Goal: Task Accomplishment & Management: Complete application form

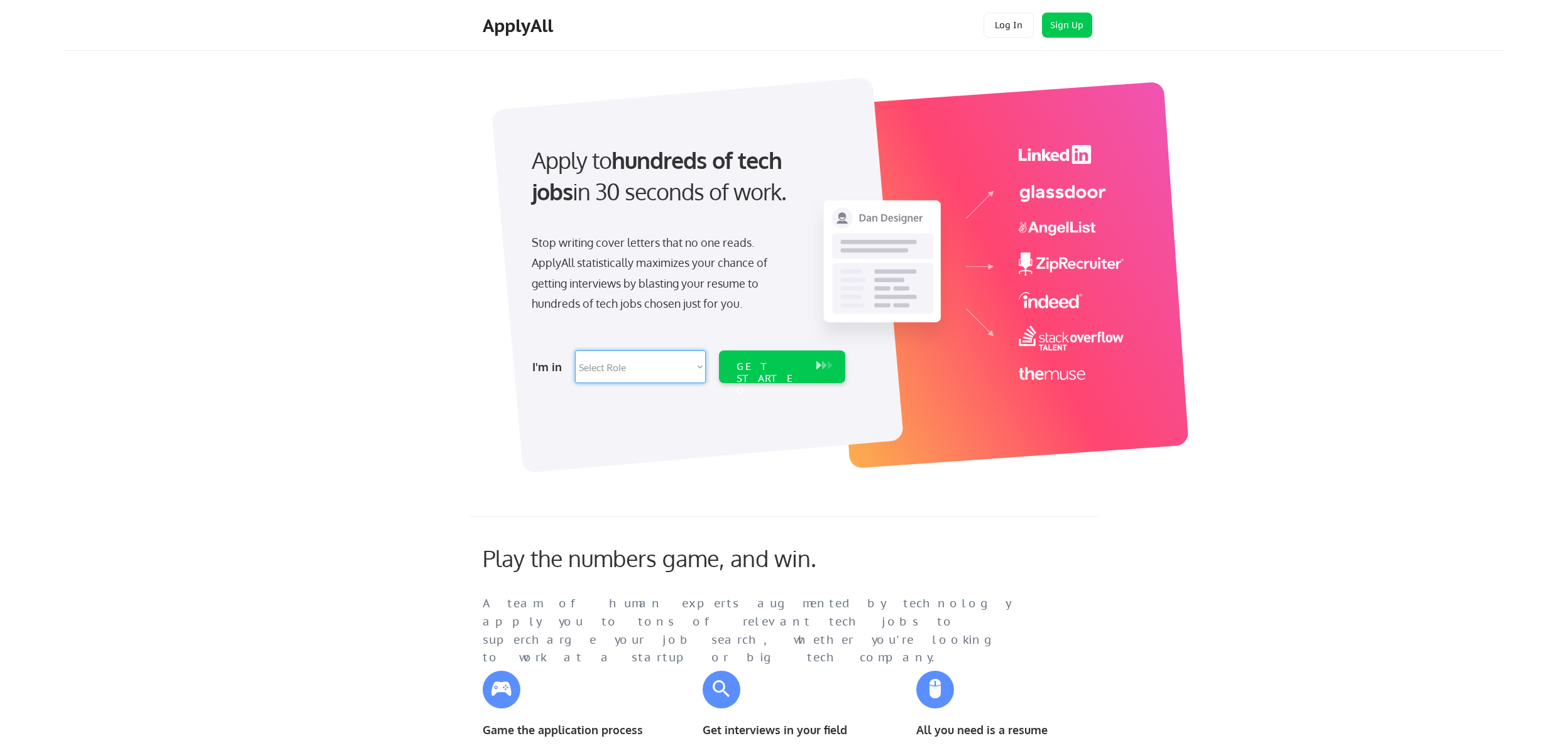
click at [575, 351] on select "Select Role Software Engineering Product Management Customer Success Sales UI/U…" at bounding box center [641, 367] width 131 height 32
select select ""technical_project_program_mgmt""
click option "Technical Project/Program Mgmt" at bounding box center [0, 0] width 0 height 0
select select ""technical_project_program_mgmt""
click at [788, 366] on div "GET STARTED" at bounding box center [770, 378] width 67 height 36
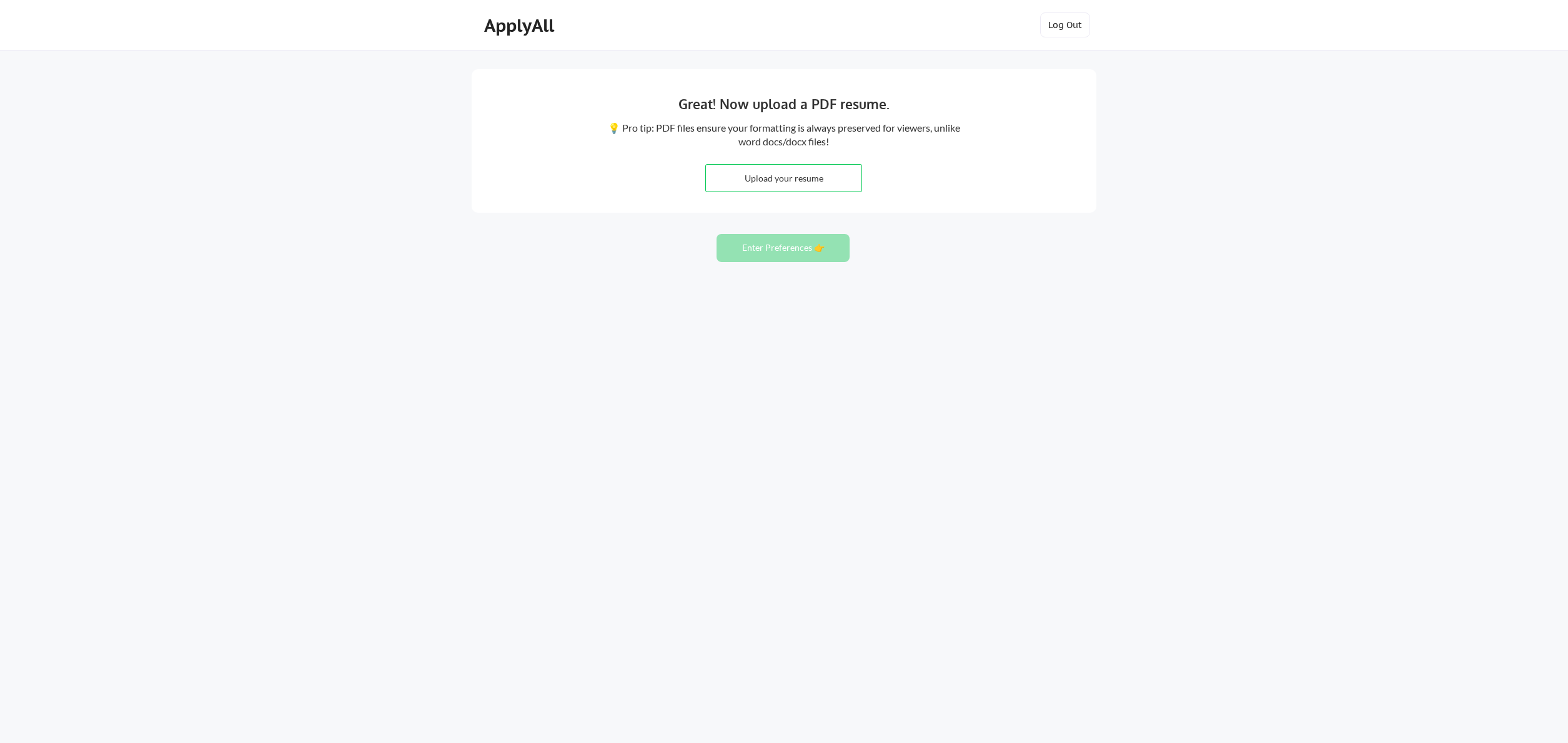
click at [788, 182] on input "file" at bounding box center [784, 178] width 156 height 26
type input "C:\fakepath\vshukla1.docx"
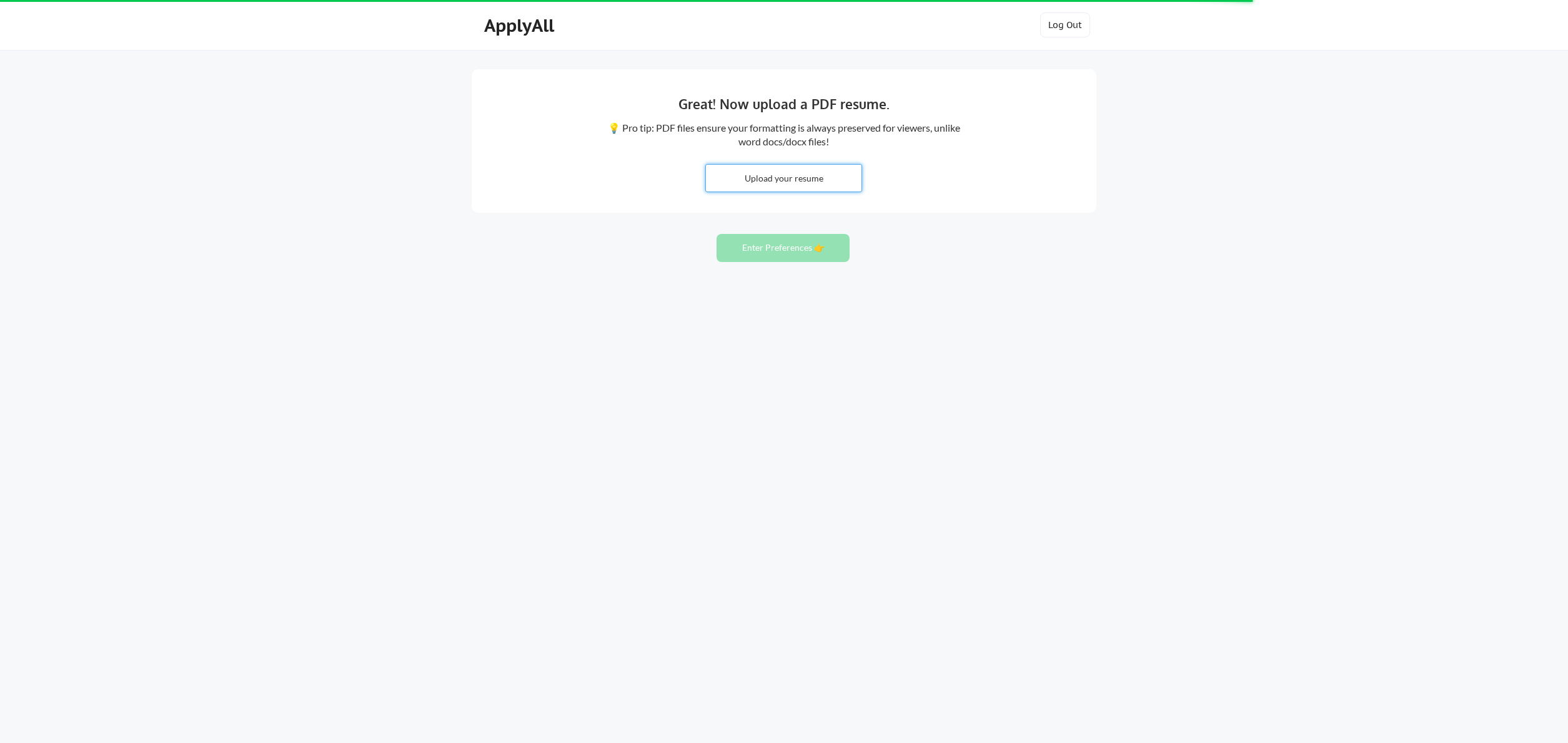
click at [810, 179] on input "file" at bounding box center [784, 178] width 156 height 26
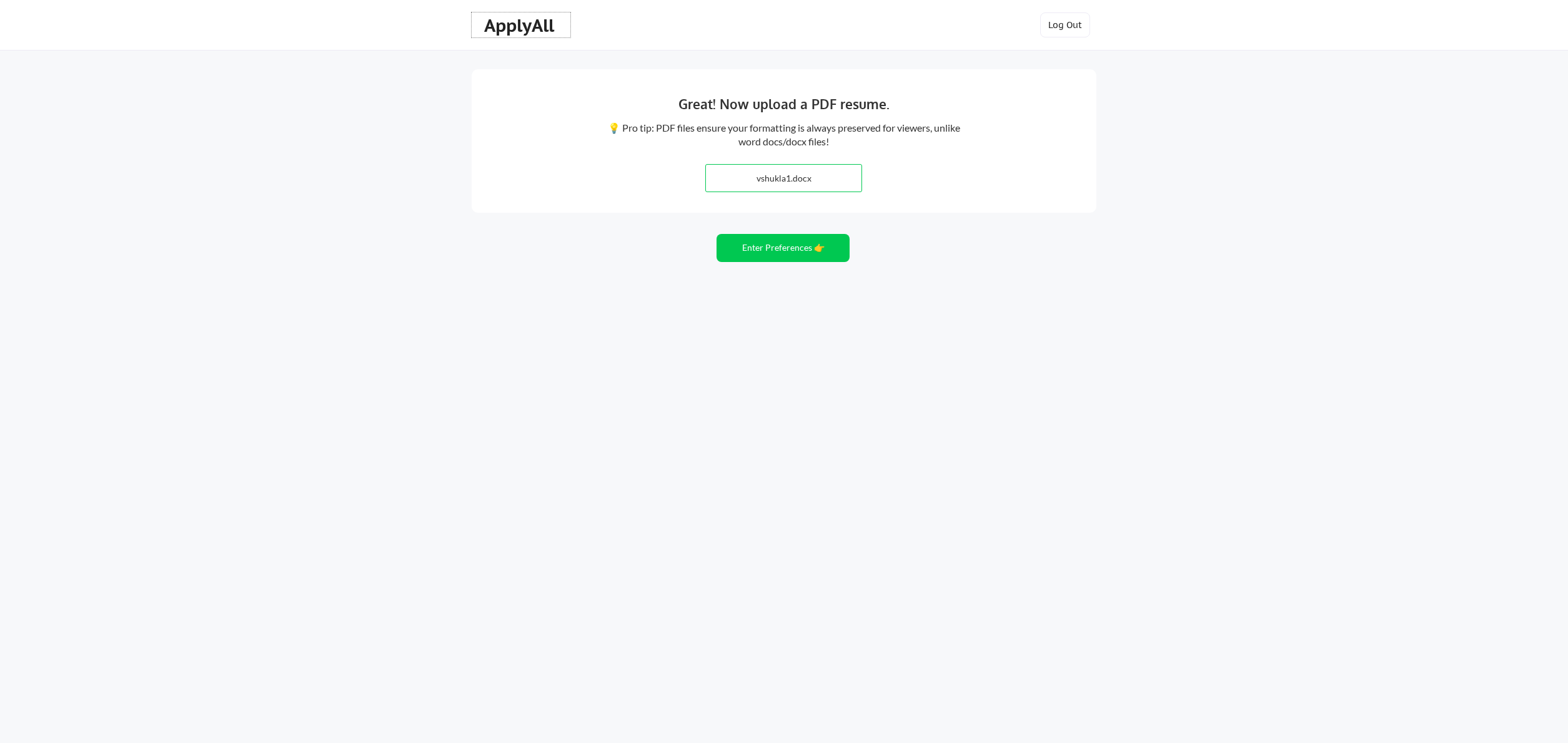
click at [532, 36] on div "ApplyAll" at bounding box center [521, 26] width 74 height 21
click at [788, 172] on input "file" at bounding box center [784, 178] width 156 height 26
click at [825, 176] on input "file" at bounding box center [784, 178] width 156 height 26
click at [777, 256] on button "Enter Preferences 👉" at bounding box center [783, 248] width 133 height 28
click at [778, 256] on button "Enter Preferences 👉" at bounding box center [783, 248] width 133 height 28
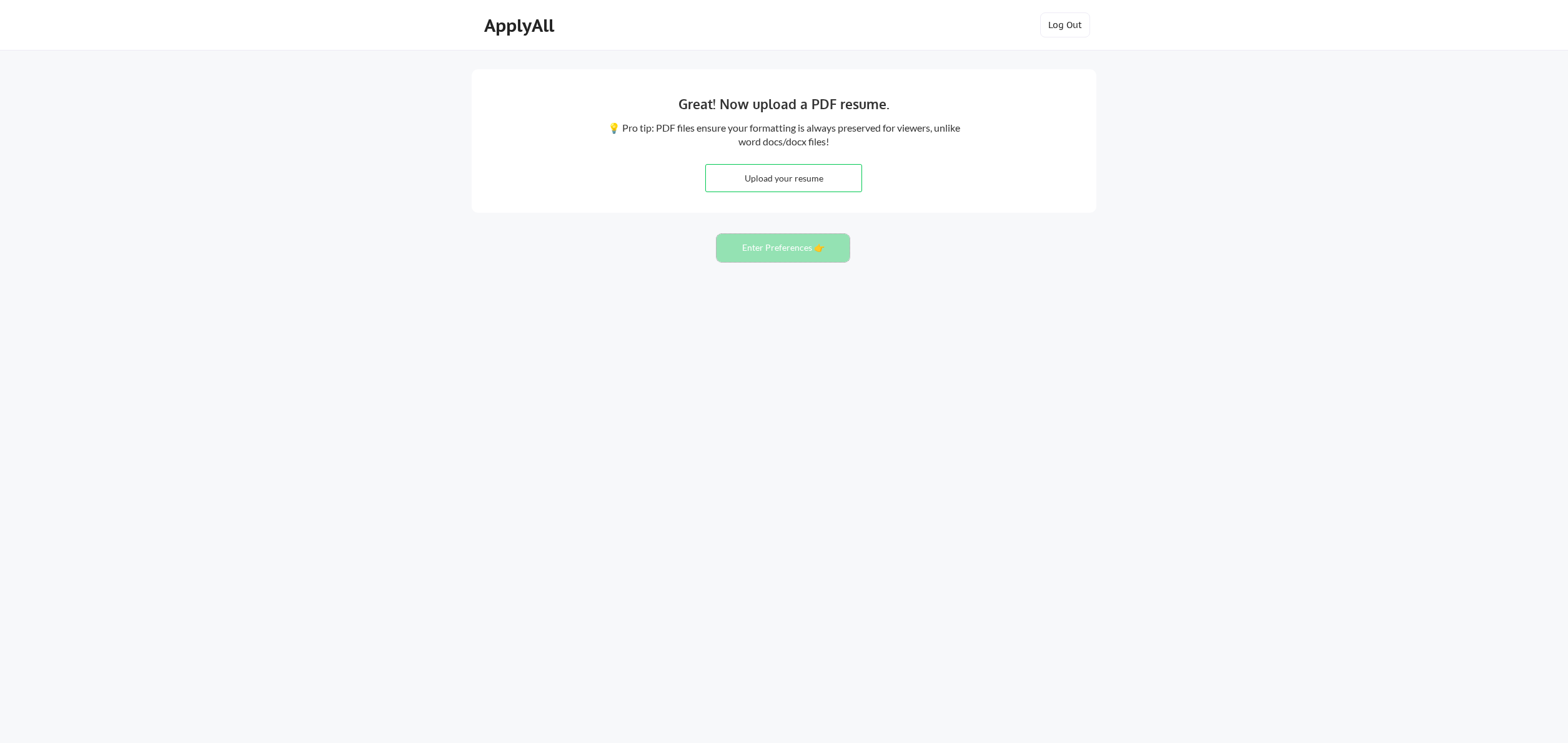
click at [778, 256] on button "Enter Preferences 👉" at bounding box center [783, 248] width 133 height 28
click at [800, 174] on input "file" at bounding box center [784, 178] width 156 height 26
type input "C:\fakepath\vshukla1.docx"
click at [807, 185] on input "file" at bounding box center [784, 178] width 156 height 26
click at [792, 179] on input "file" at bounding box center [784, 178] width 156 height 26
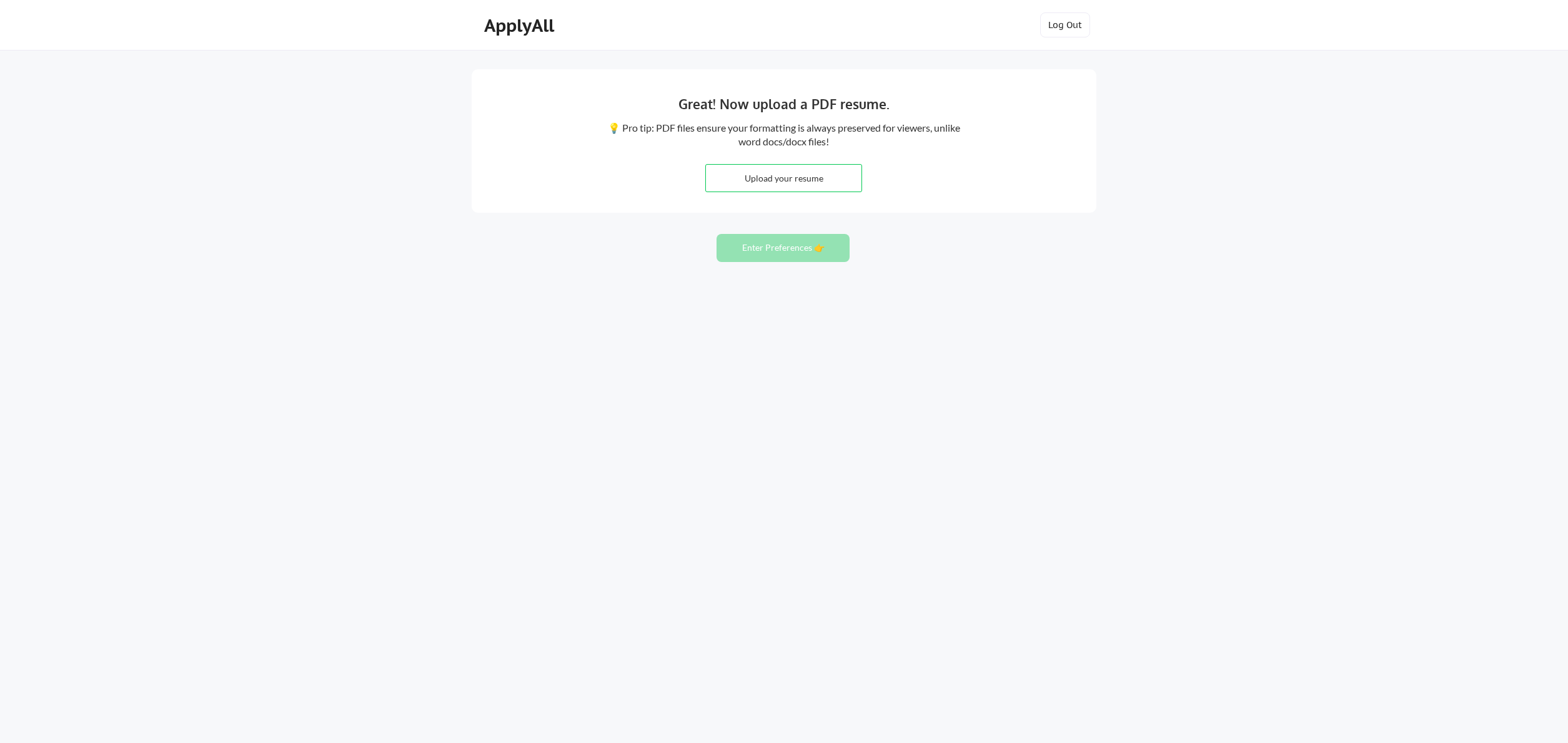
click at [767, 172] on input "file" at bounding box center [784, 178] width 156 height 26
click at [763, 183] on input "file" at bounding box center [784, 178] width 156 height 26
type input "C:\fakepath\vshukla.pdf"
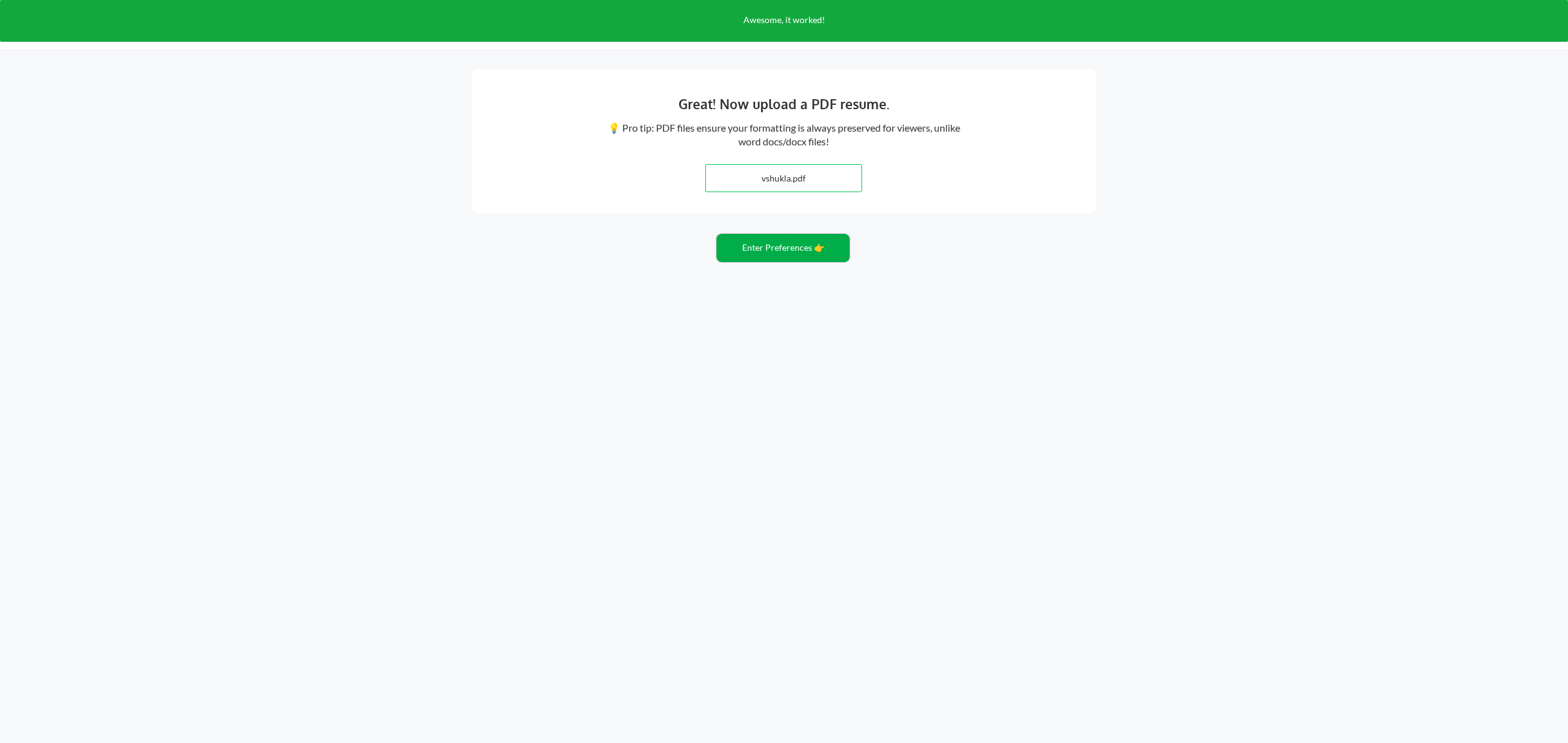
click at [790, 258] on button "Enter Preferences 👉" at bounding box center [783, 248] width 133 height 28
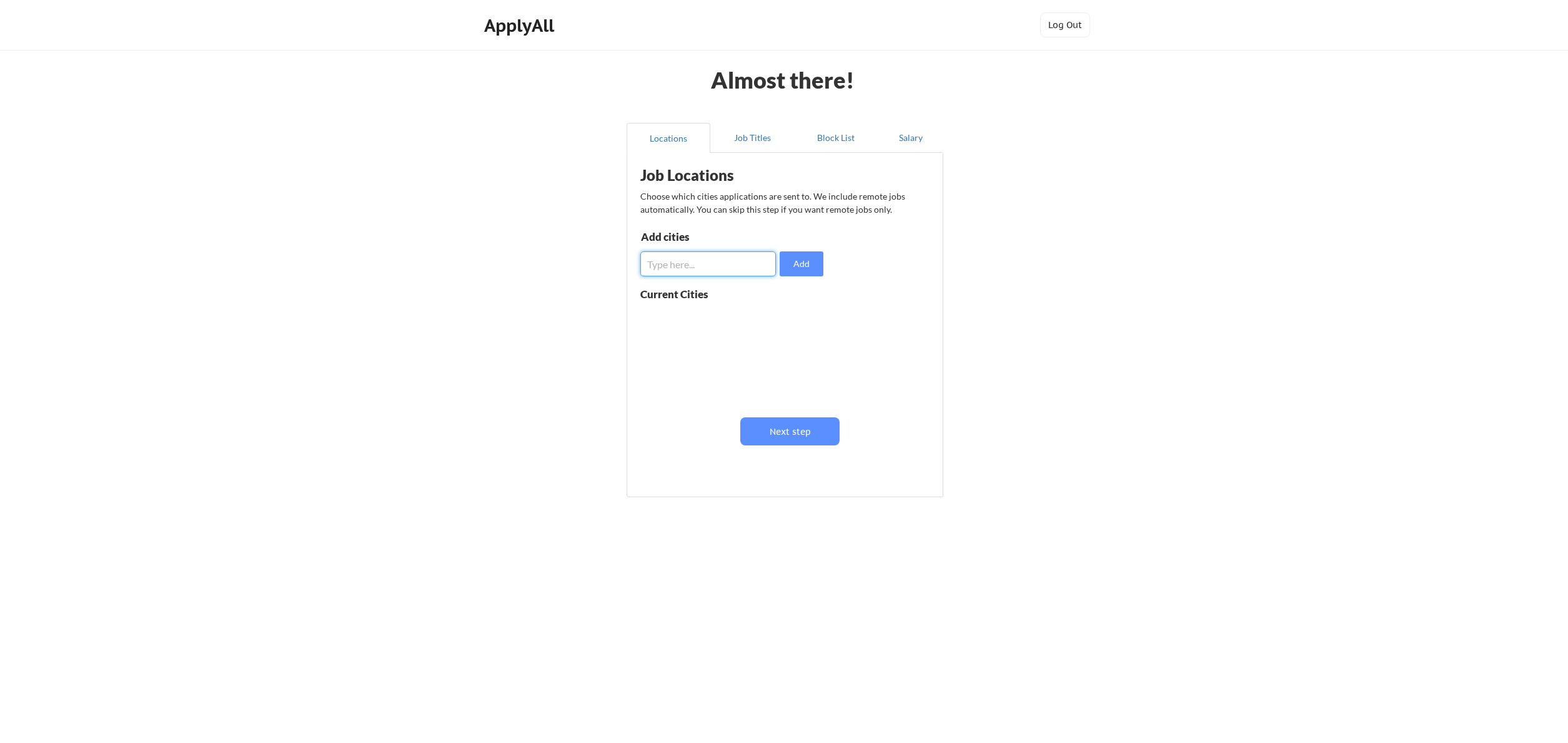
click at [760, 258] on input "input" at bounding box center [707, 264] width 136 height 25
click at [755, 256] on input "input" at bounding box center [707, 264] width 136 height 25
type input "[GEOGRAPHIC_DATA]"
click at [830, 276] on div "Job Locations Choose which cities applications are sent to. We include remote j…" at bounding box center [788, 321] width 308 height 323
click at [812, 269] on button "Add" at bounding box center [801, 264] width 44 height 25
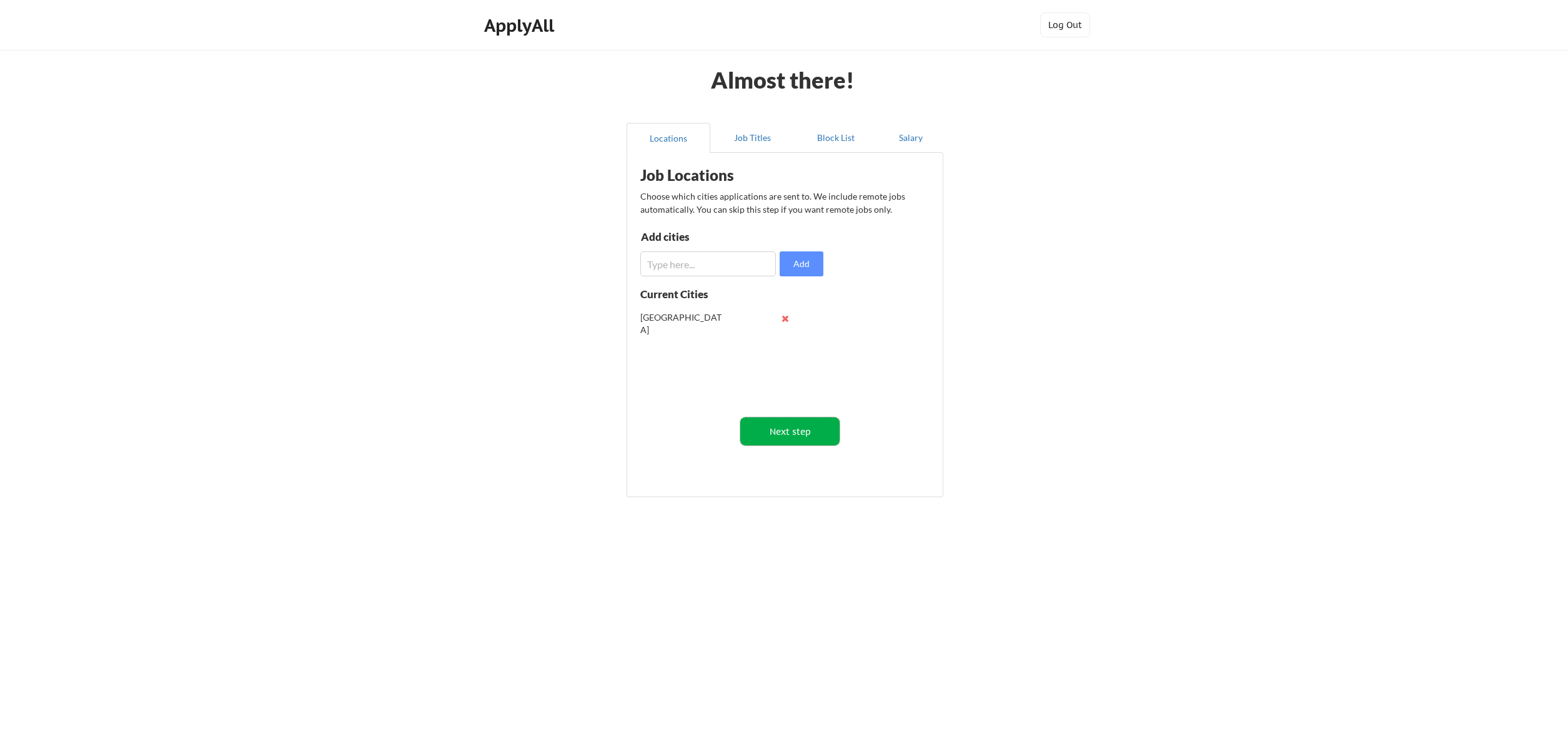
click at [796, 438] on button "Next step" at bounding box center [790, 431] width 99 height 28
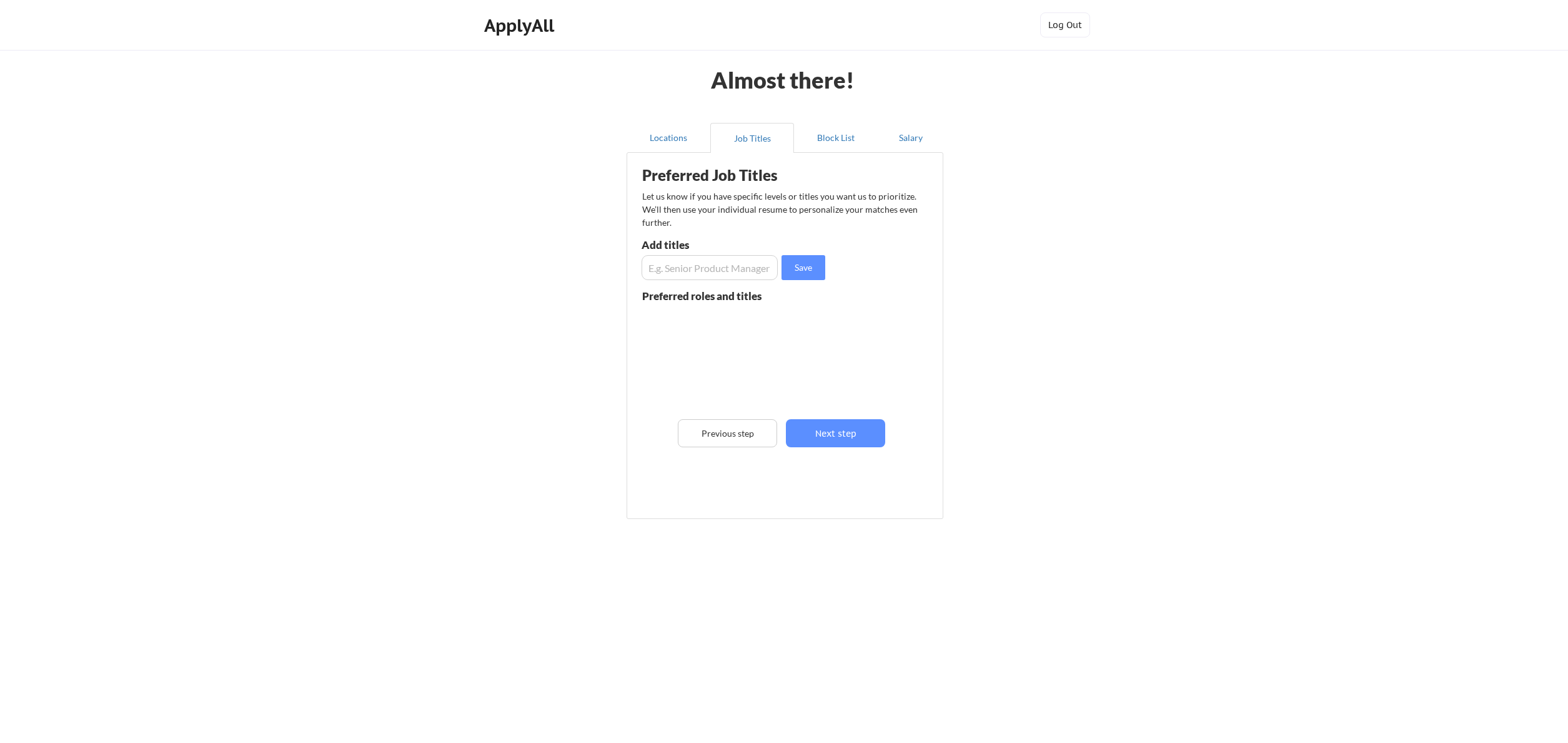
click at [756, 263] on input "input" at bounding box center [710, 267] width 136 height 25
click at [845, 440] on button "Next step" at bounding box center [836, 433] width 99 height 28
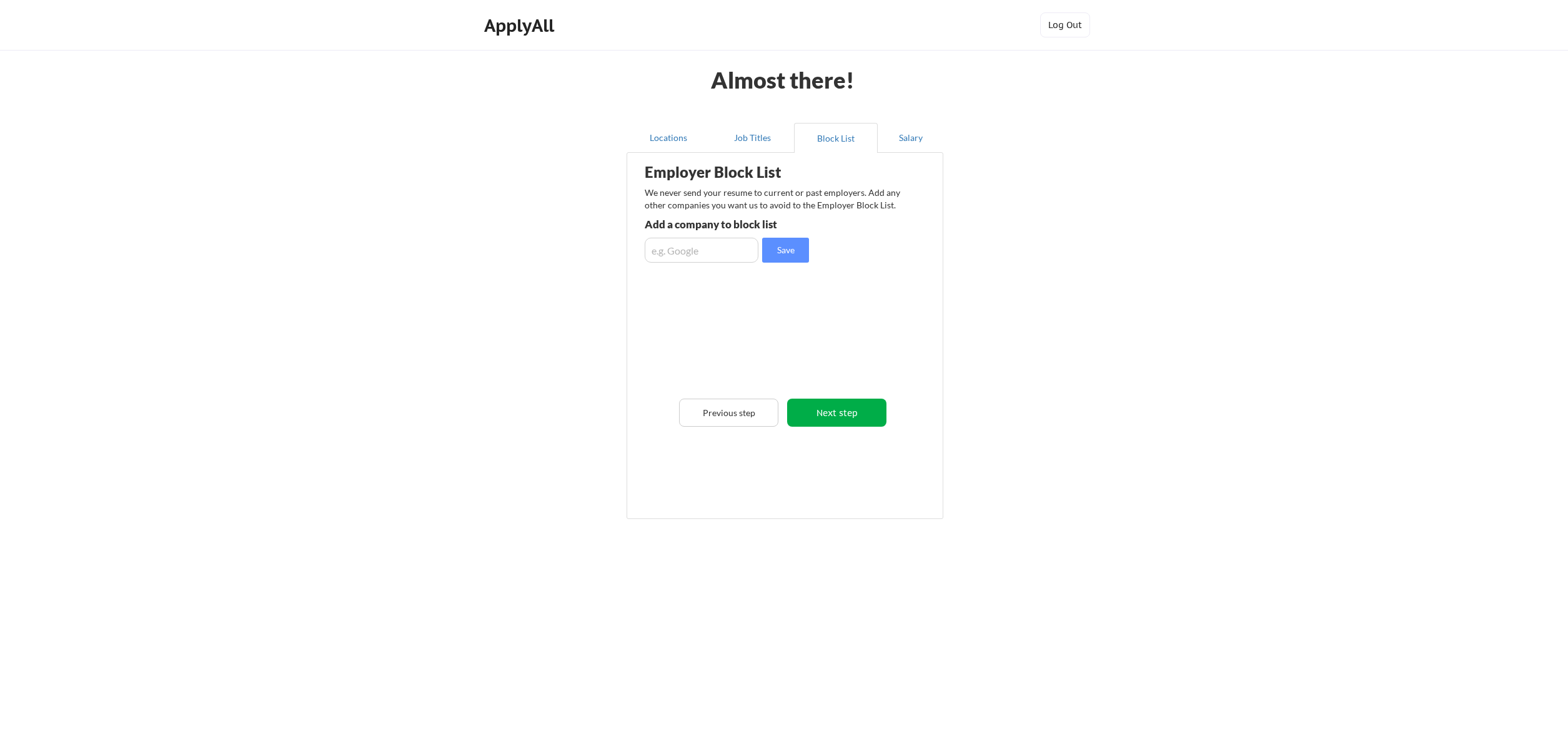
click at [845, 422] on button "Next step" at bounding box center [837, 413] width 99 height 28
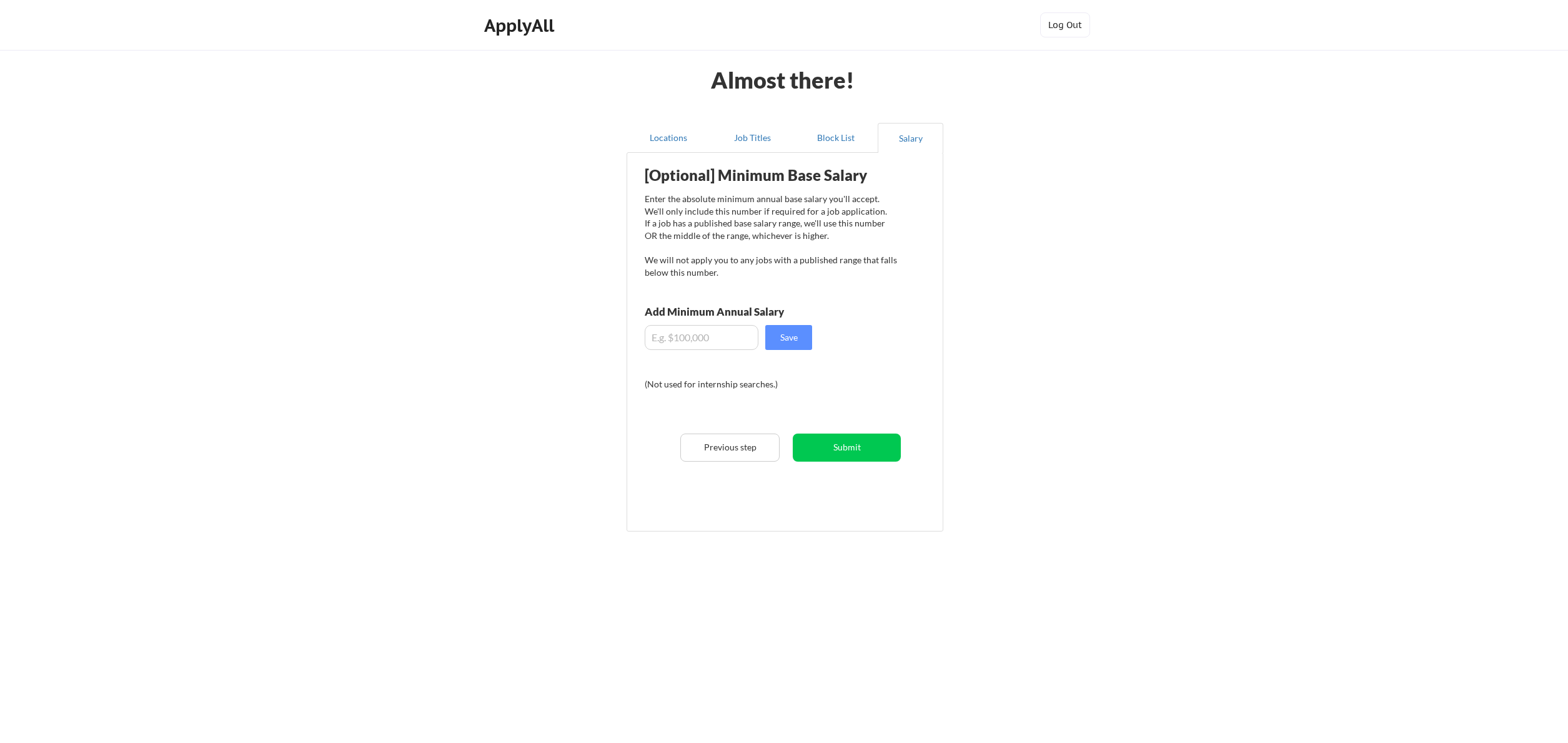
click at [694, 338] on input "input" at bounding box center [702, 337] width 114 height 25
type input "$200,000"
click at [893, 448] on button "Submit" at bounding box center [846, 447] width 108 height 28
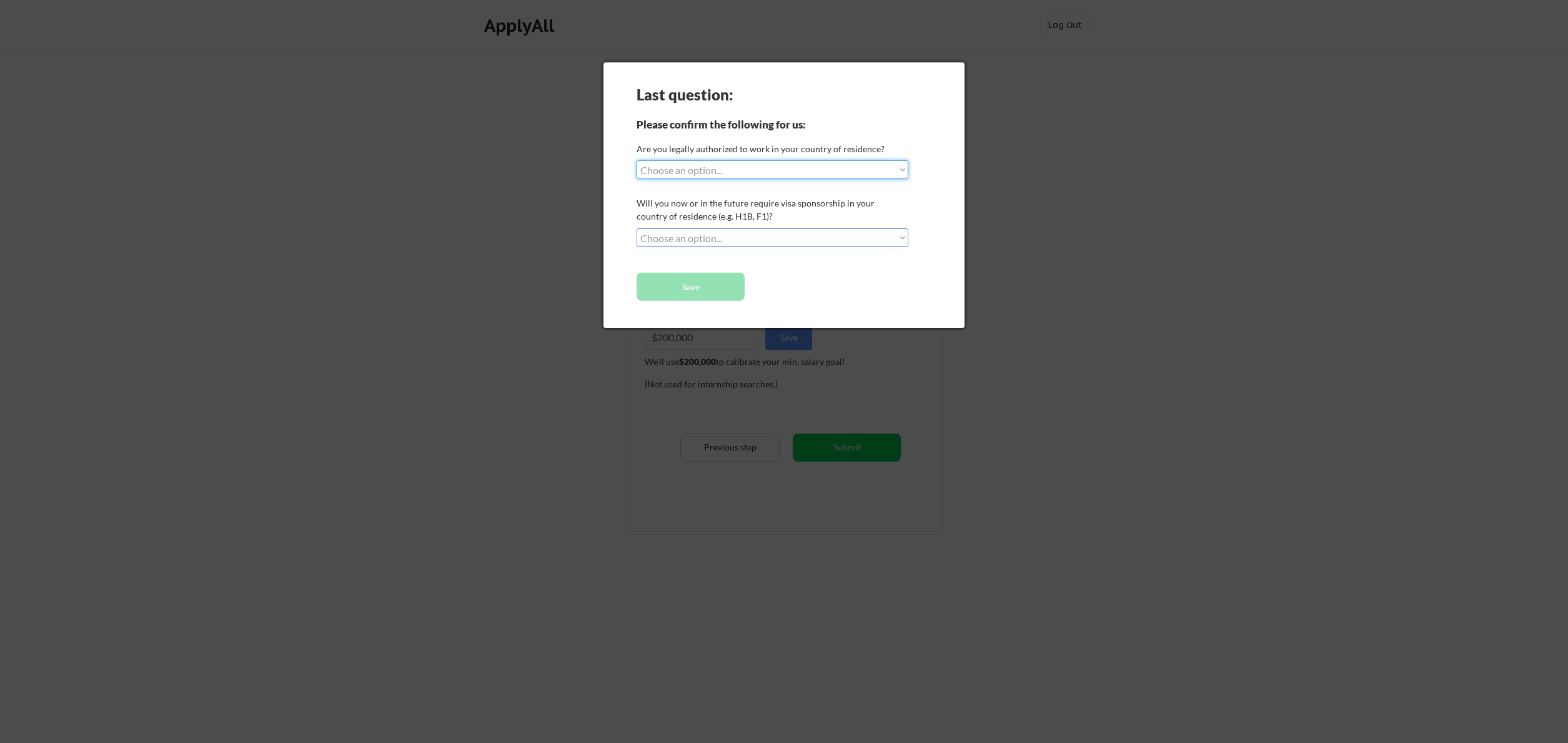
click at [636, 160] on select "Choose an option... Yes, I am a [DEMOGRAPHIC_DATA] Citizen Yes, I am a [DEMOGRA…" at bounding box center [772, 169] width 272 height 18
